Goal: Information Seeking & Learning: Check status

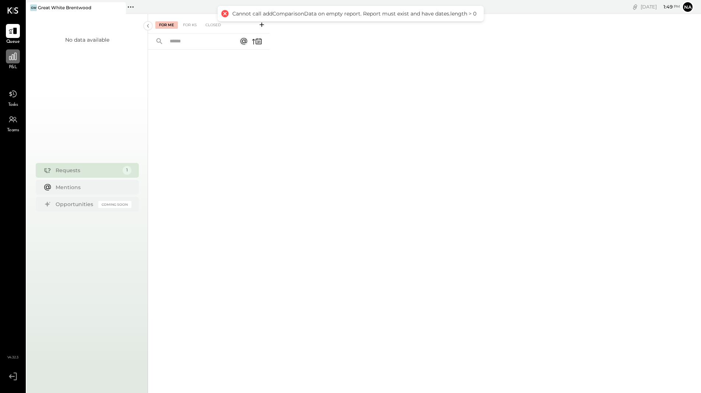
click at [13, 59] on icon at bounding box center [13, 57] width 10 height 10
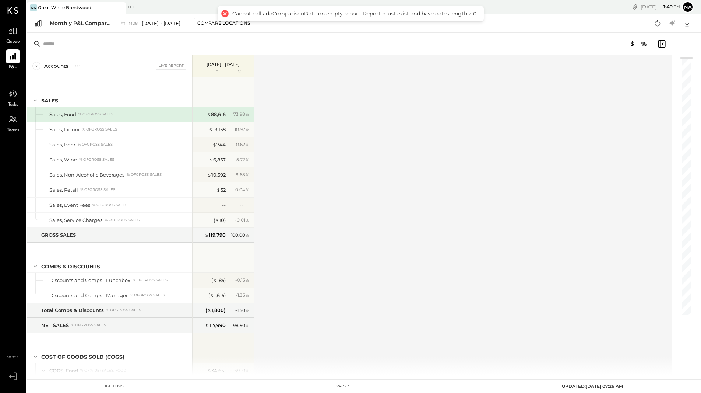
click at [225, 13] on div at bounding box center [224, 13] width 10 height 10
click at [165, 21] on span "[DATE] - [DATE]" at bounding box center [161, 23] width 39 height 7
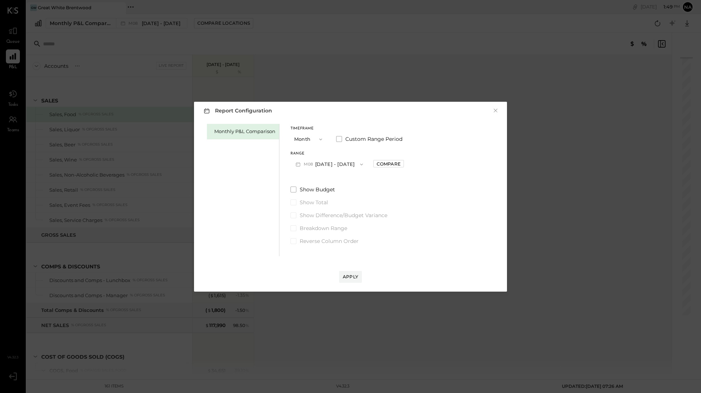
click at [332, 164] on button "M08 [DATE] - [DATE]" at bounding box center [330, 164] width 78 height 14
click at [329, 178] on span "[DATE] - [DATE]" at bounding box center [326, 180] width 35 height 6
click at [352, 276] on div "Apply" at bounding box center [350, 276] width 15 height 6
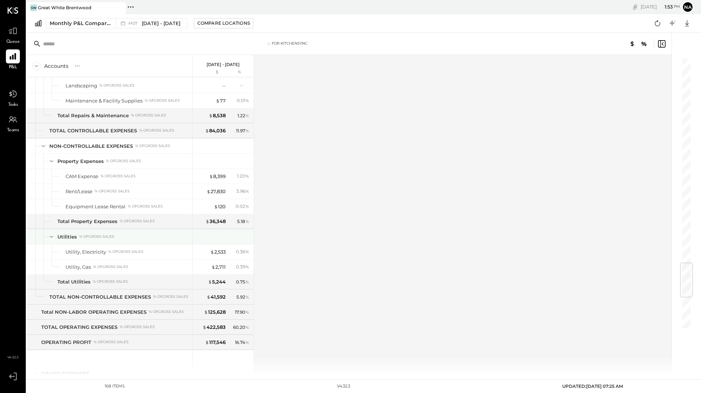
scroll to position [1781, 0]
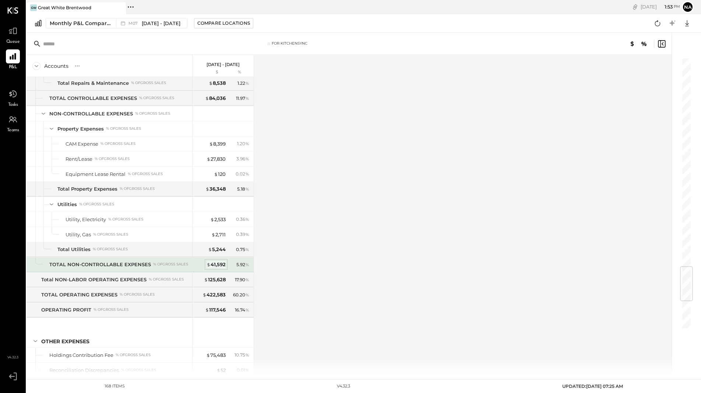
click at [216, 268] on div "$ 41,592" at bounding box center [216, 264] width 19 height 7
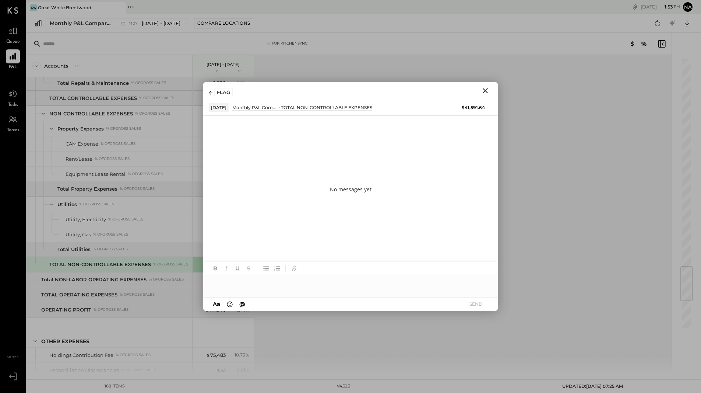
click at [485, 90] on icon "Close" at bounding box center [485, 90] width 5 height 5
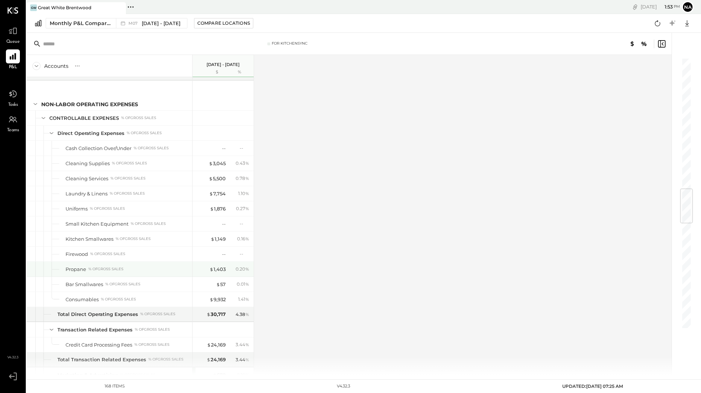
scroll to position [1111, 0]
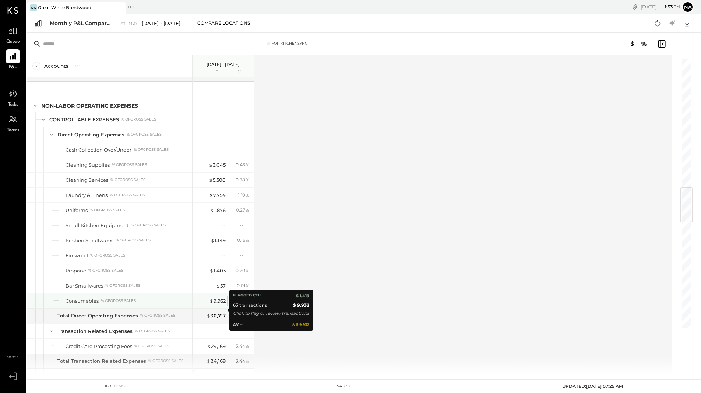
click at [220, 304] on div "$ 9,932" at bounding box center [218, 300] width 16 height 7
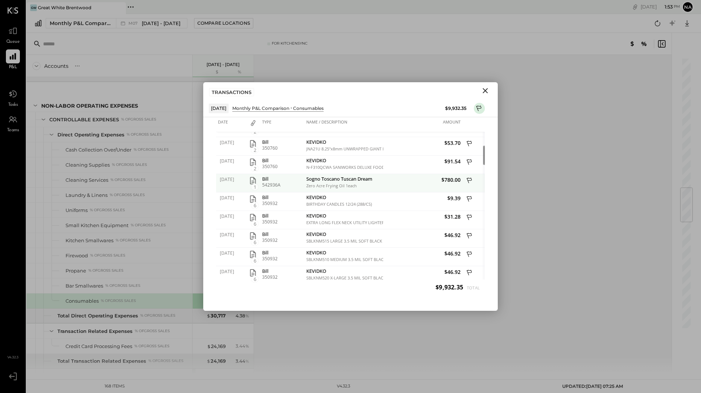
click at [254, 186] on span "1" at bounding box center [254, 186] width 7 height 7
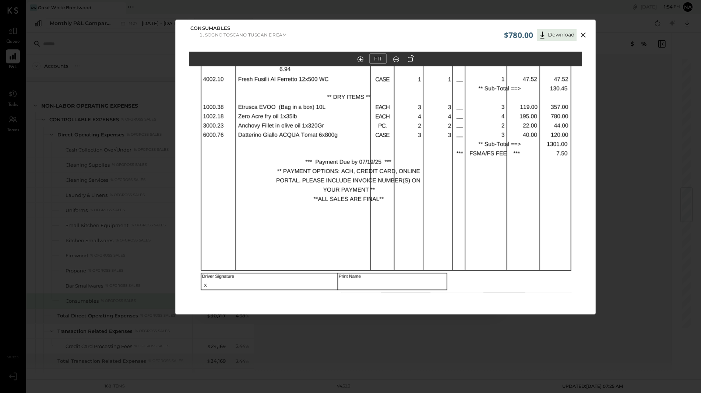
click at [583, 36] on icon at bounding box center [583, 34] width 5 height 5
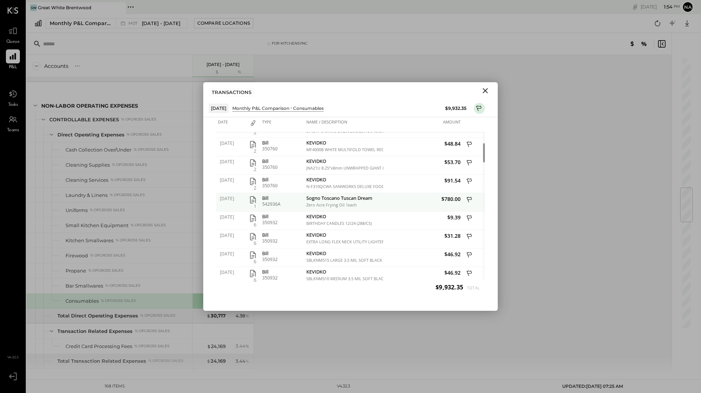
click at [254, 203] on span "1" at bounding box center [254, 206] width 7 height 7
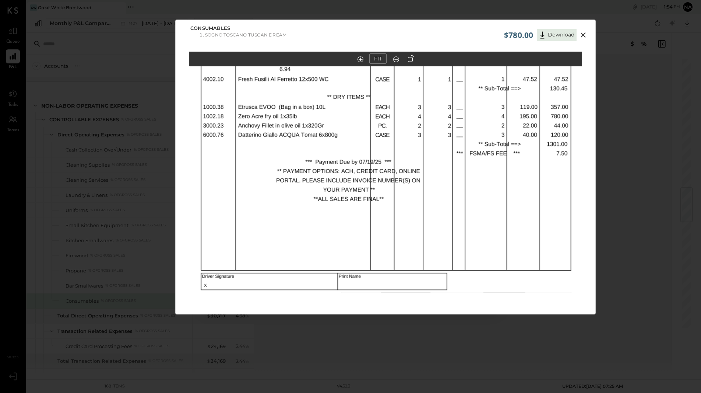
click at [583, 32] on icon at bounding box center [583, 35] width 9 height 9
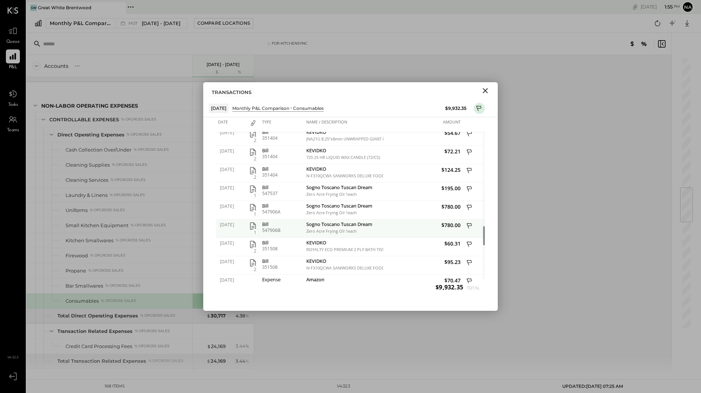
click at [256, 229] on span "1" at bounding box center [254, 232] width 7 height 7
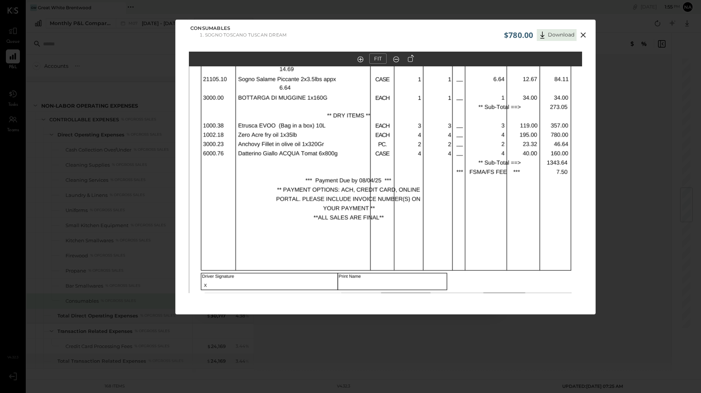
click at [106, 244] on div "$780.00 Download Consumables Sogno Toscano Tuscan Dream FIT" at bounding box center [350, 196] width 701 height 393
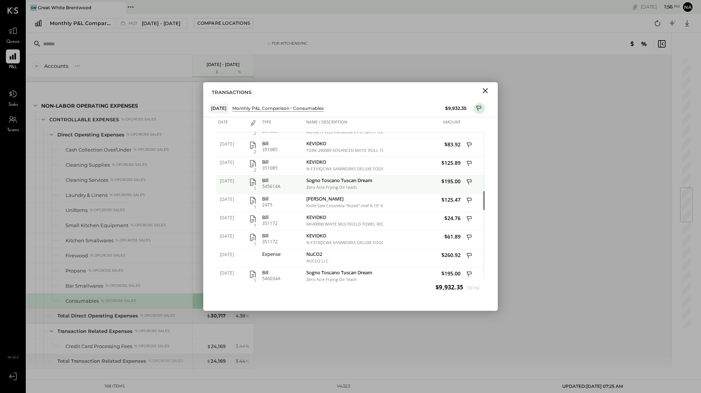
click at [253, 188] on span "1" at bounding box center [254, 188] width 7 height 7
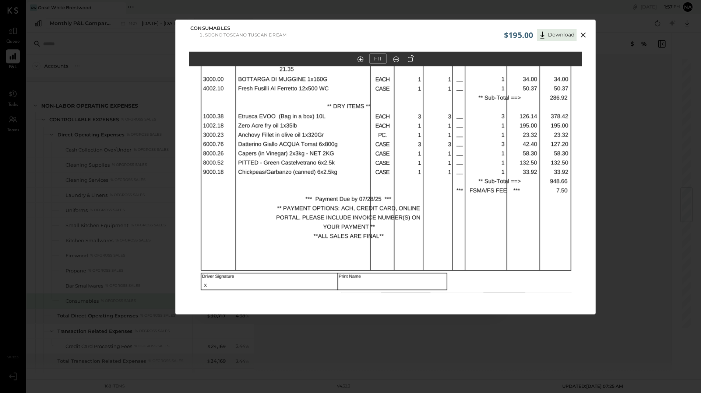
click at [583, 38] on icon at bounding box center [583, 35] width 9 height 9
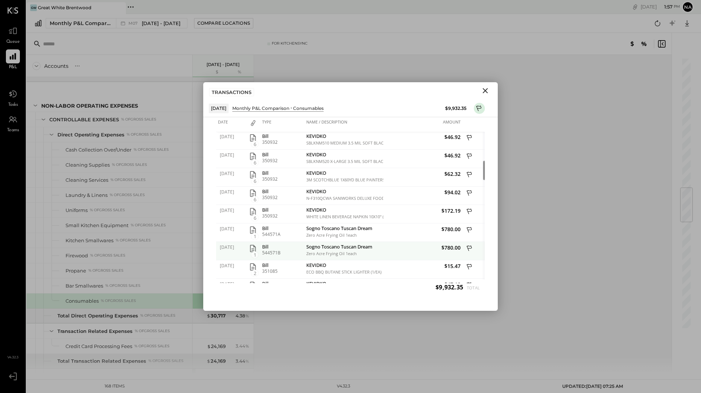
click at [255, 253] on span "1" at bounding box center [254, 254] width 7 height 7
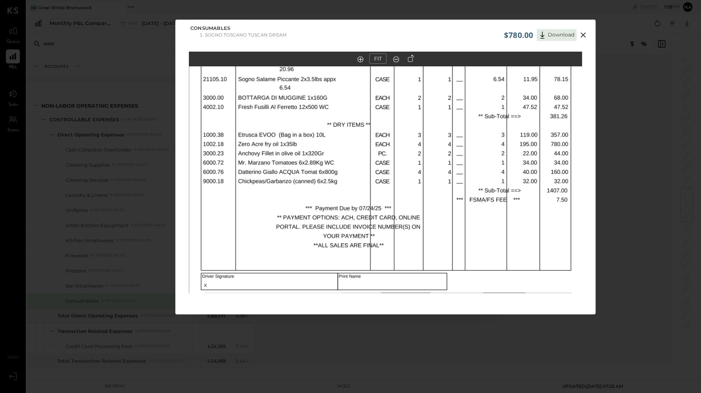
click at [583, 34] on icon at bounding box center [583, 35] width 9 height 9
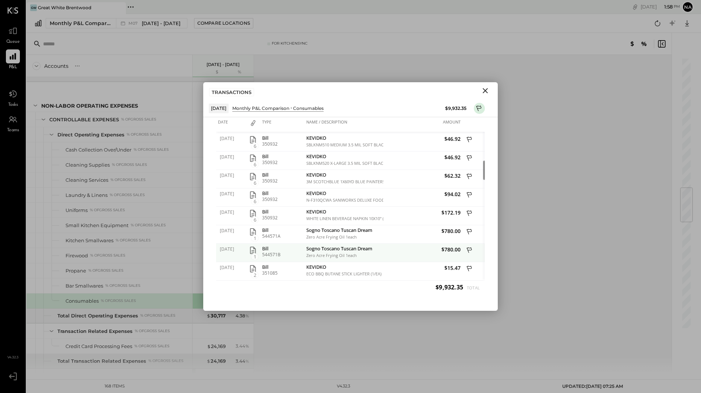
click at [256, 254] on span "1" at bounding box center [254, 256] width 7 height 7
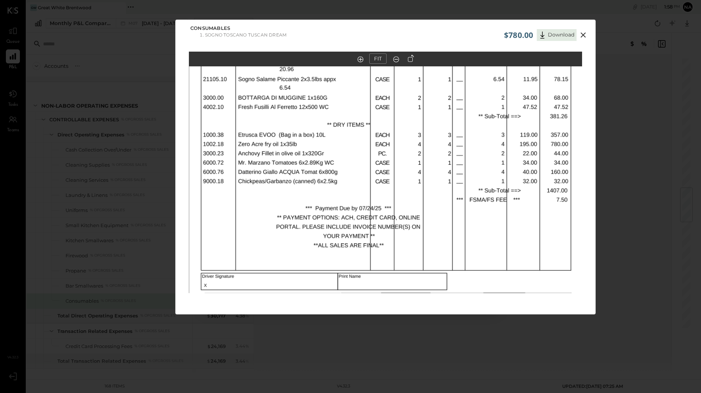
click at [583, 36] on icon at bounding box center [583, 35] width 9 height 9
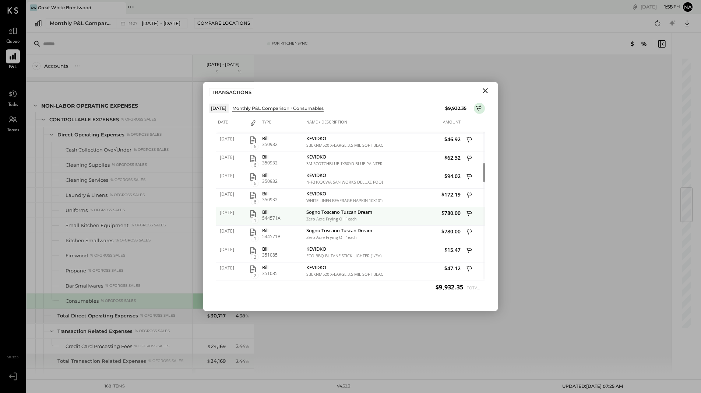
click at [255, 218] on span "1" at bounding box center [254, 220] width 7 height 7
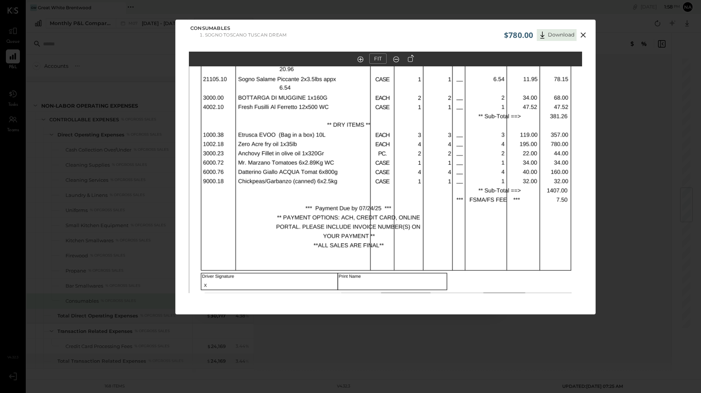
click at [585, 33] on icon at bounding box center [583, 34] width 5 height 5
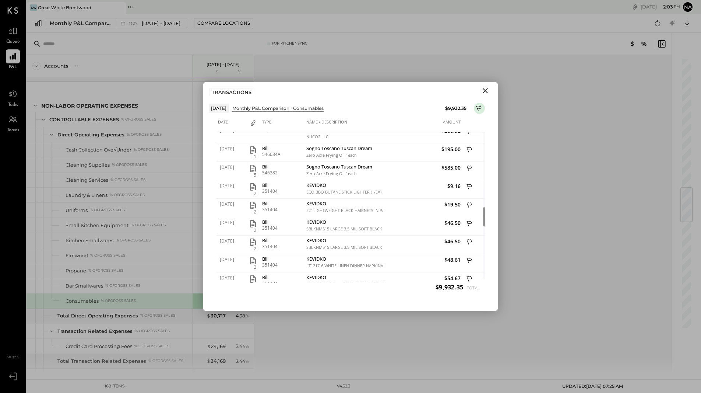
click at [486, 89] on icon "Close" at bounding box center [485, 90] width 5 height 5
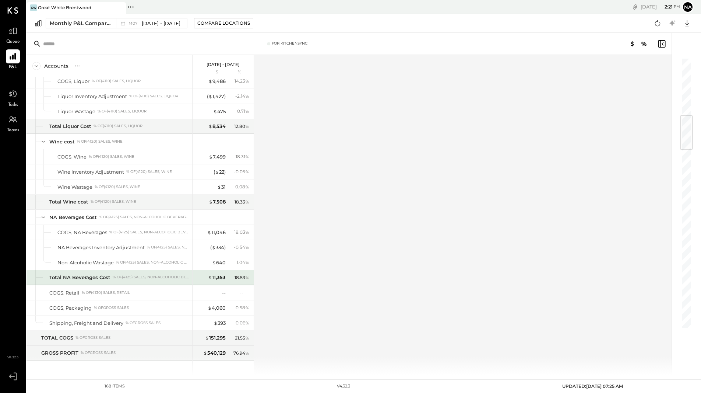
scroll to position [475, 0]
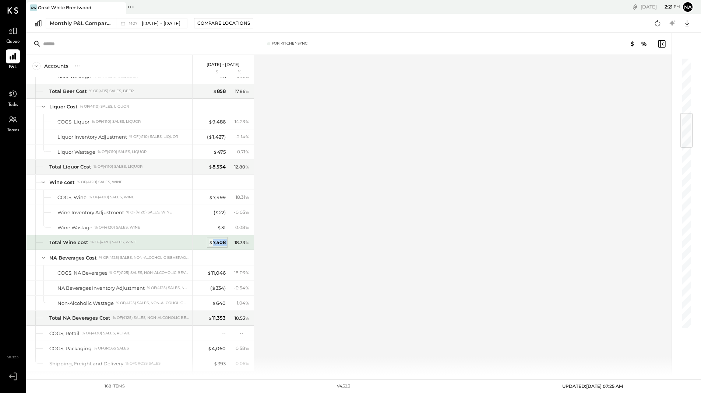
drag, startPoint x: 229, startPoint y: 246, endPoint x: 212, endPoint y: 247, distance: 16.2
click at [212, 247] on div "$ 7,508 18.33 %" at bounding box center [223, 242] width 55 height 15
click at [310, 204] on div "Accounts S % GL Jul 1 - 31, 2025 $ % SALES Sales, Food % of GROSS SALES Sales, …" at bounding box center [350, 215] width 646 height 320
